Goal: Transaction & Acquisition: Purchase product/service

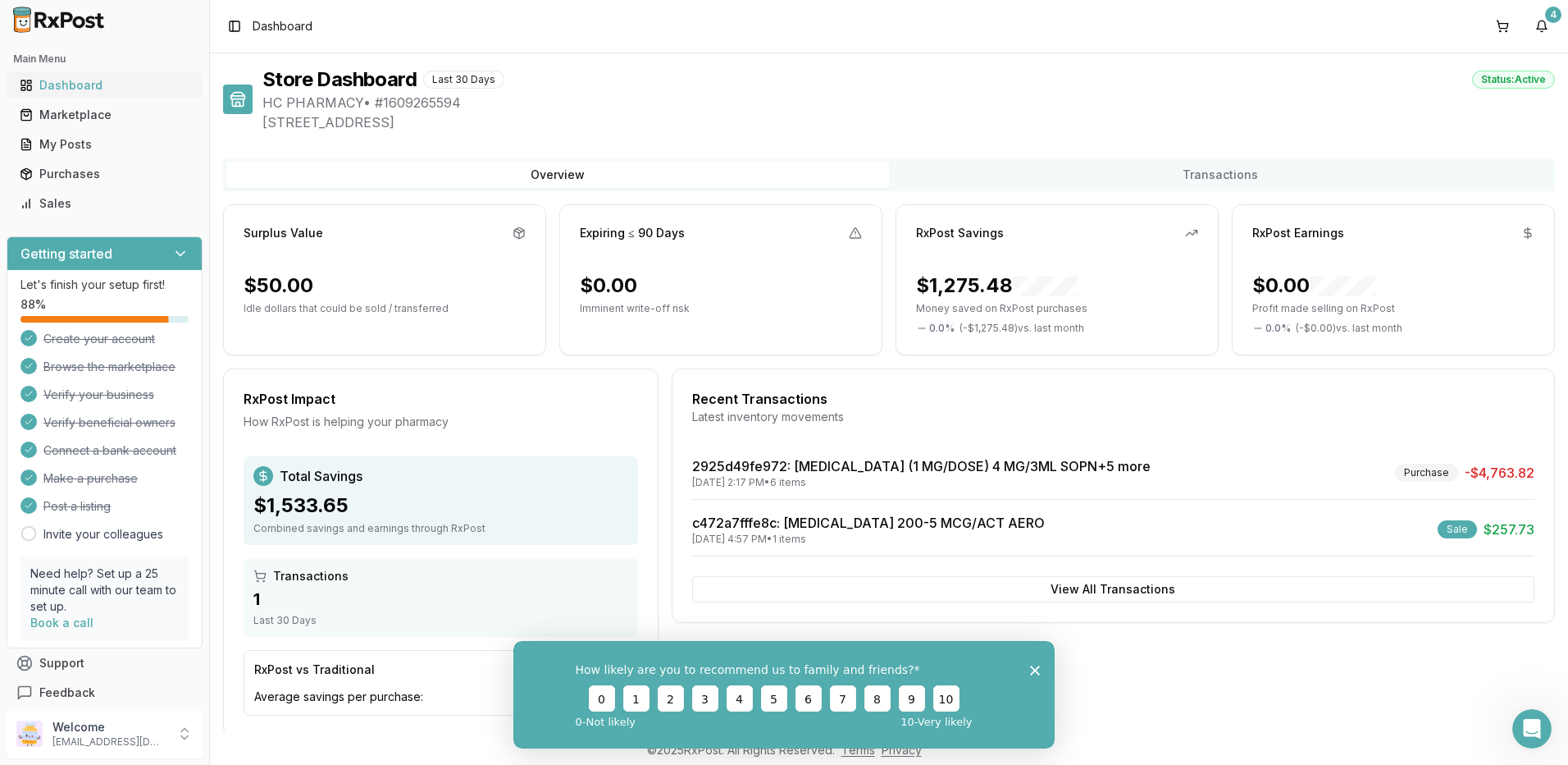
click at [76, 85] on div "Dashboard" at bounding box center [105, 84] width 170 height 16
click at [81, 116] on div "Marketplace" at bounding box center [105, 114] width 170 height 16
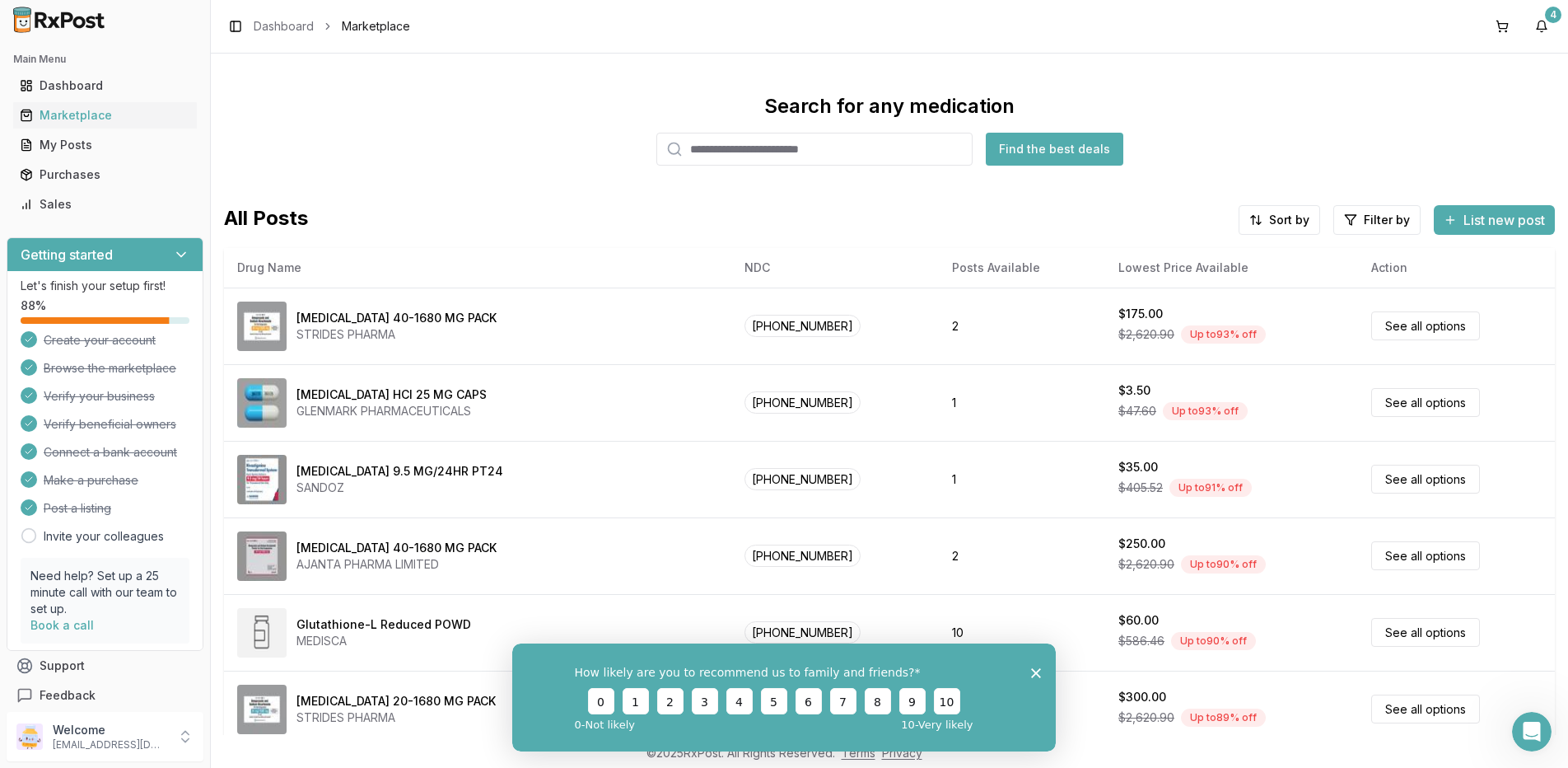
click at [765, 150] on input "search" at bounding box center [814, 149] width 316 height 33
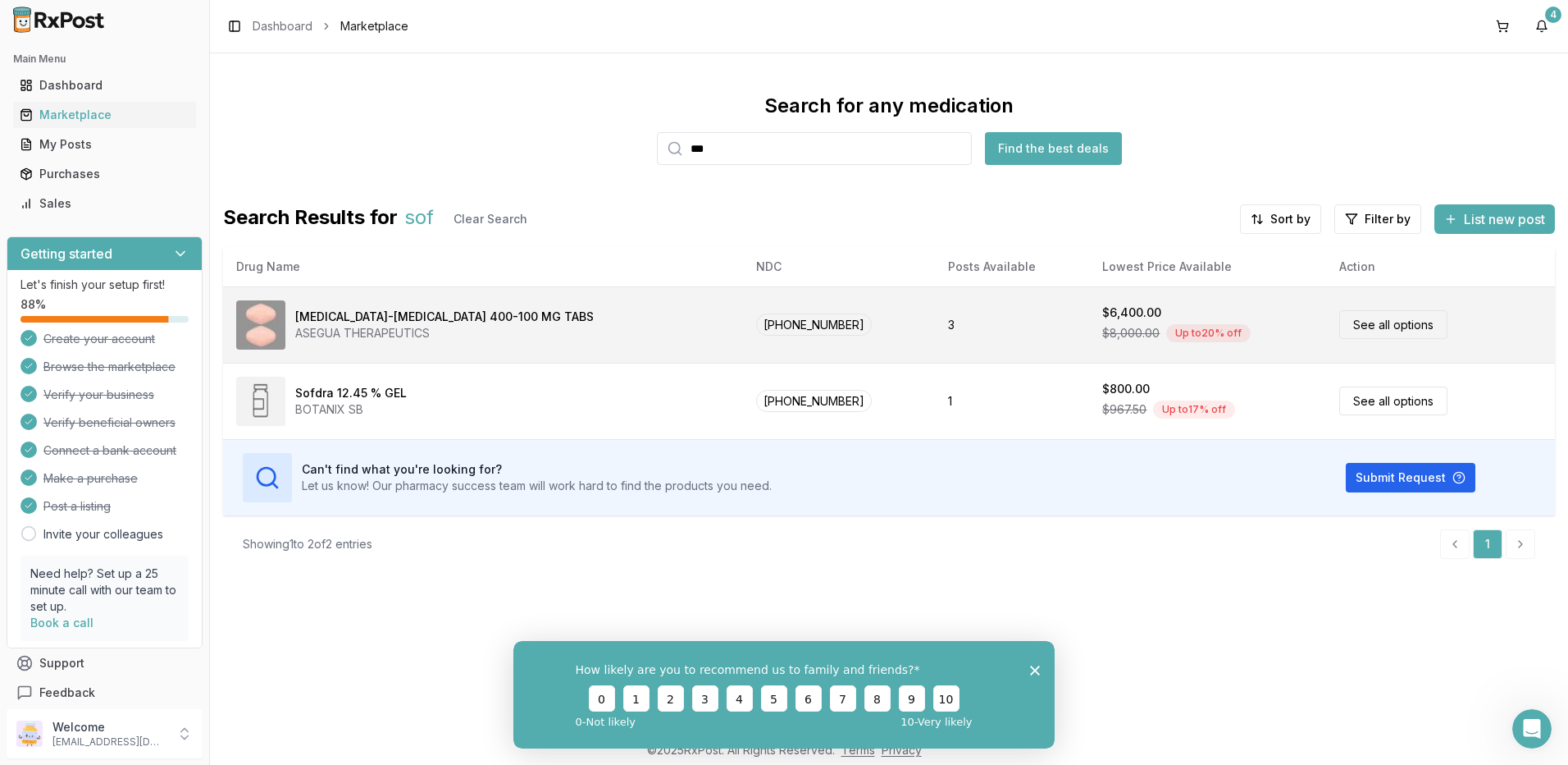
type input "***"
click at [523, 323] on div "[MEDICAL_DATA]-[MEDICAL_DATA] 400-100 MG TABS" at bounding box center [444, 316] width 298 height 16
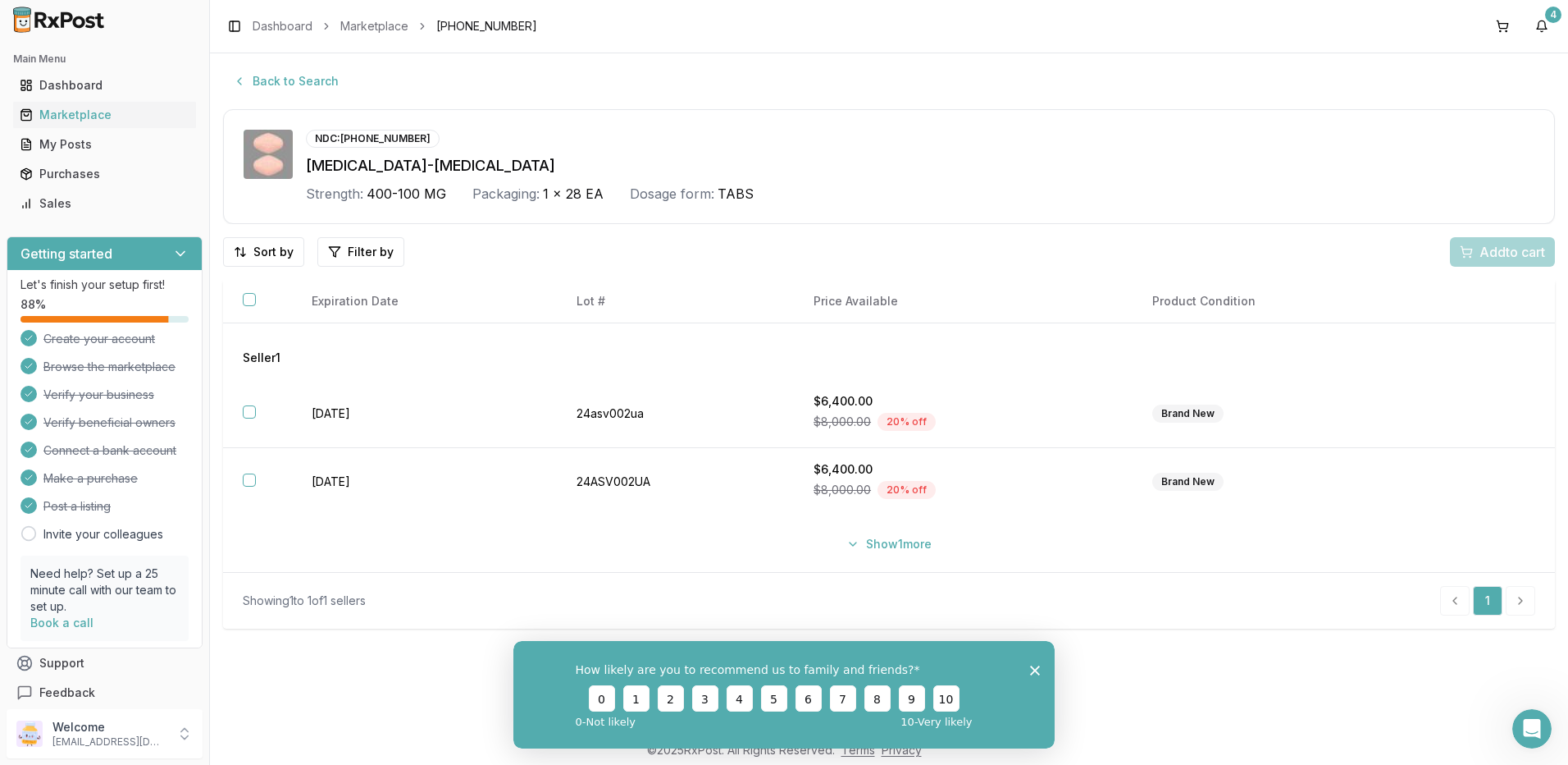
click at [1035, 672] on icon "Close survey" at bounding box center [1035, 669] width 10 height 10
